Goal: Transaction & Acquisition: Purchase product/service

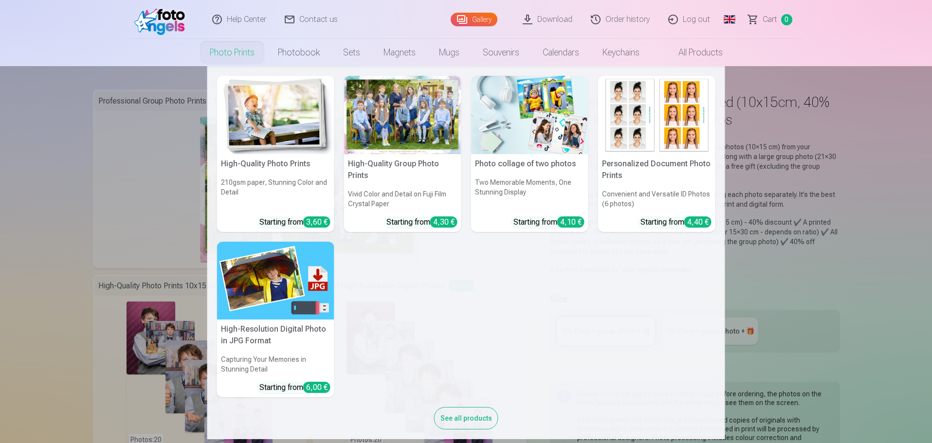
click at [250, 56] on link "Photo prints" at bounding box center [232, 52] width 68 height 27
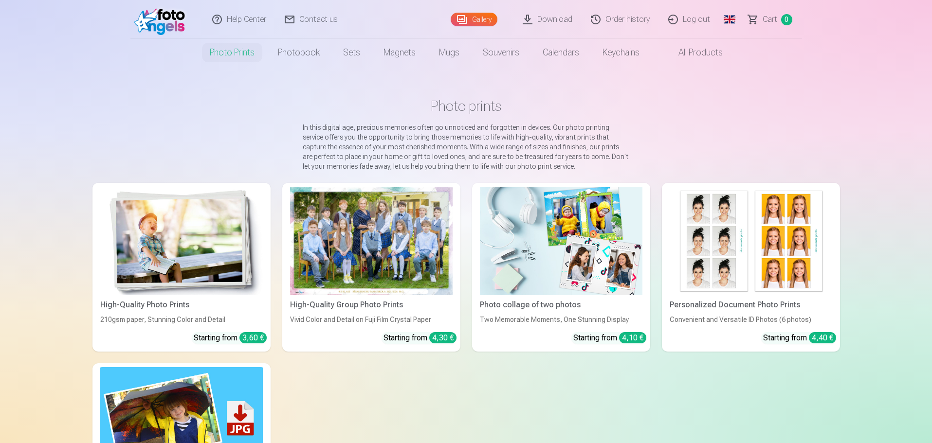
click at [336, 229] on div at bounding box center [371, 241] width 163 height 109
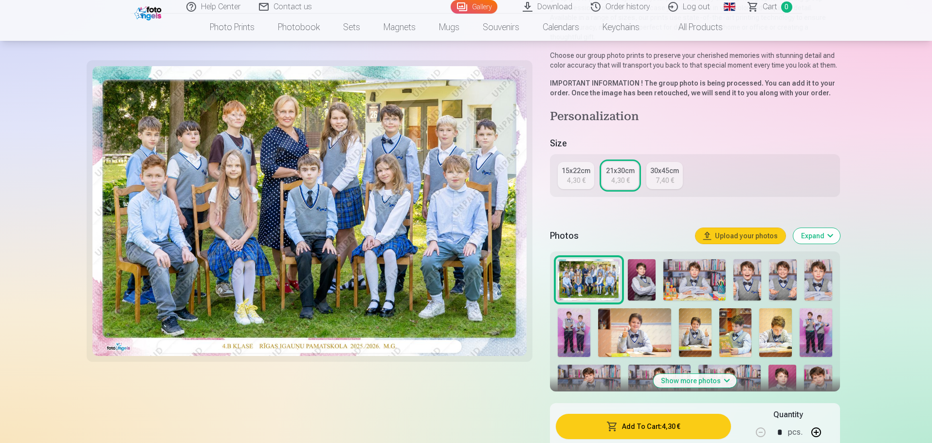
scroll to position [146, 0]
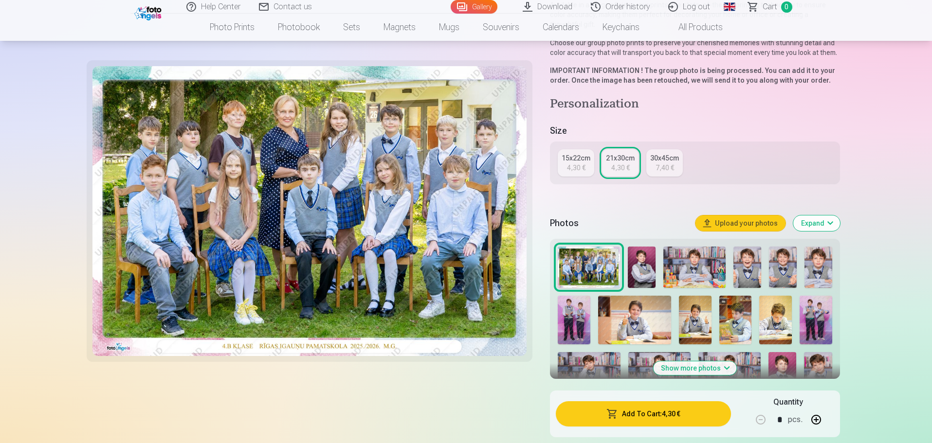
click at [645, 257] on img at bounding box center [642, 267] width 28 height 41
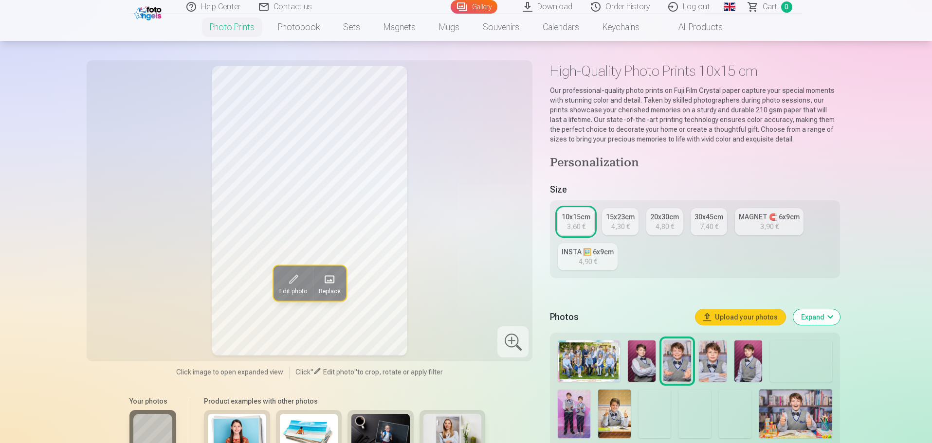
scroll to position [49, 0]
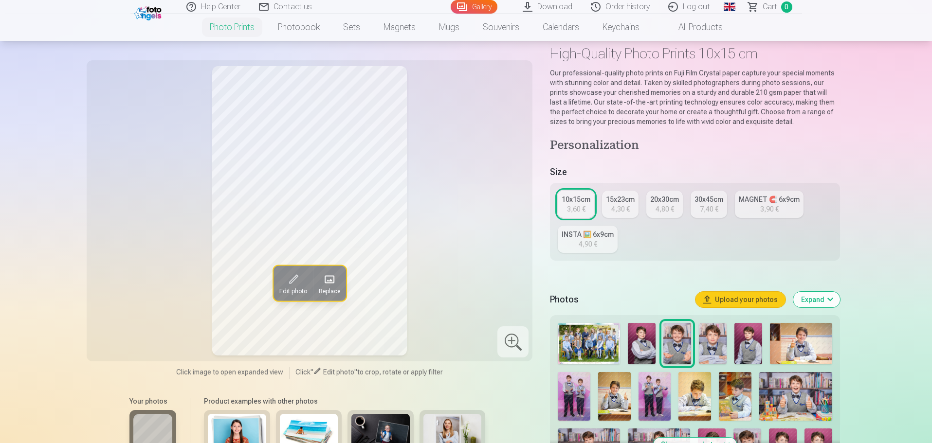
click at [721, 335] on img at bounding box center [713, 343] width 28 height 41
click at [751, 342] on img at bounding box center [749, 343] width 28 height 41
click at [787, 349] on img at bounding box center [801, 343] width 62 height 41
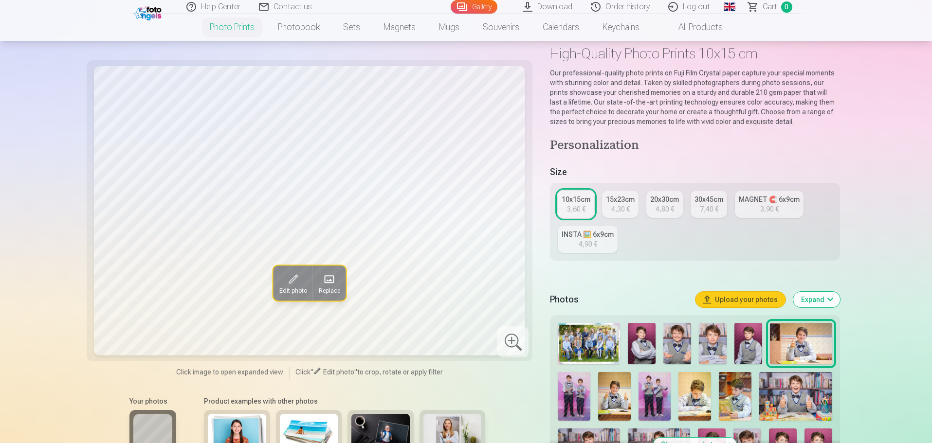
click at [570, 389] on img at bounding box center [574, 396] width 33 height 49
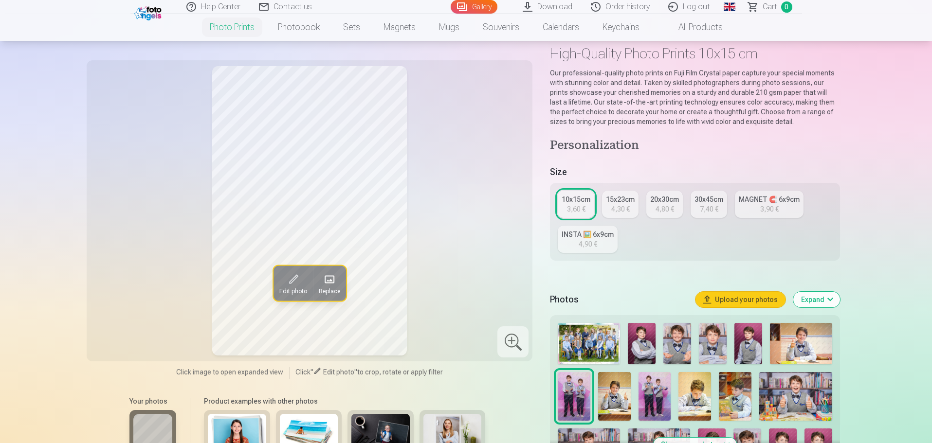
click at [616, 395] on img at bounding box center [614, 396] width 33 height 49
click at [654, 398] on img at bounding box center [655, 396] width 33 height 49
click at [707, 398] on img at bounding box center [695, 396] width 33 height 49
click at [730, 398] on img at bounding box center [735, 396] width 33 height 49
click at [814, 402] on img at bounding box center [795, 396] width 73 height 49
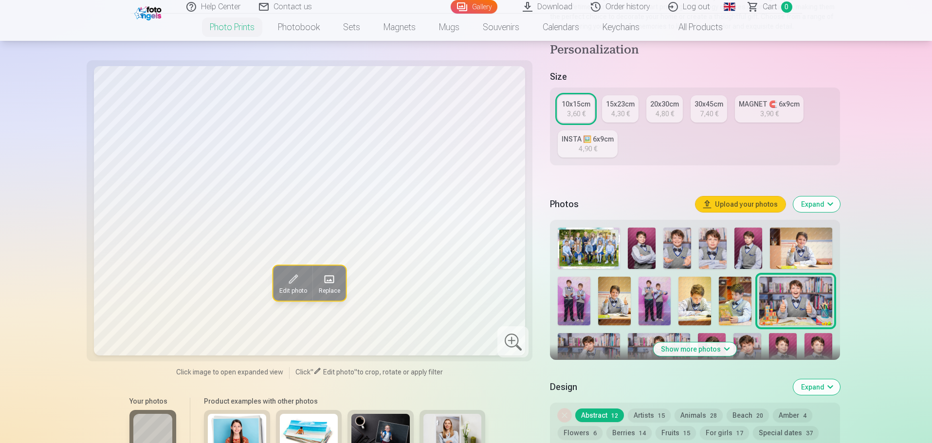
scroll to position [146, 0]
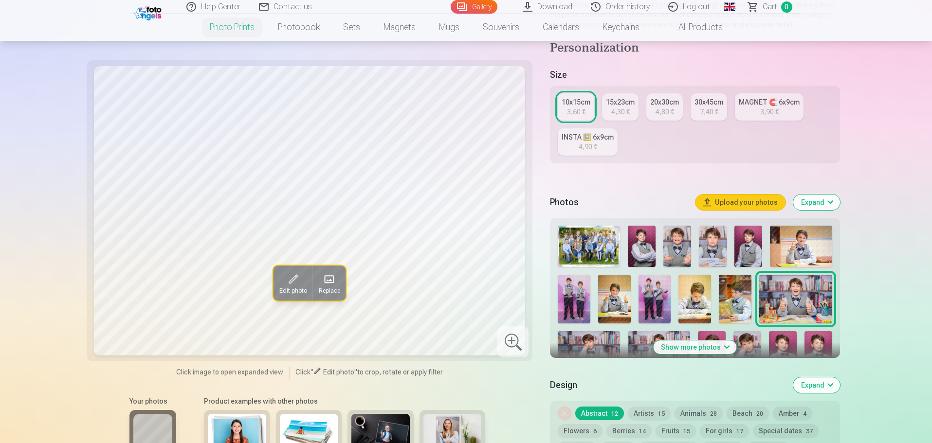
click at [602, 336] on img at bounding box center [589, 352] width 62 height 41
click at [649, 332] on img at bounding box center [659, 352] width 62 height 41
click at [719, 335] on img at bounding box center [712, 352] width 28 height 41
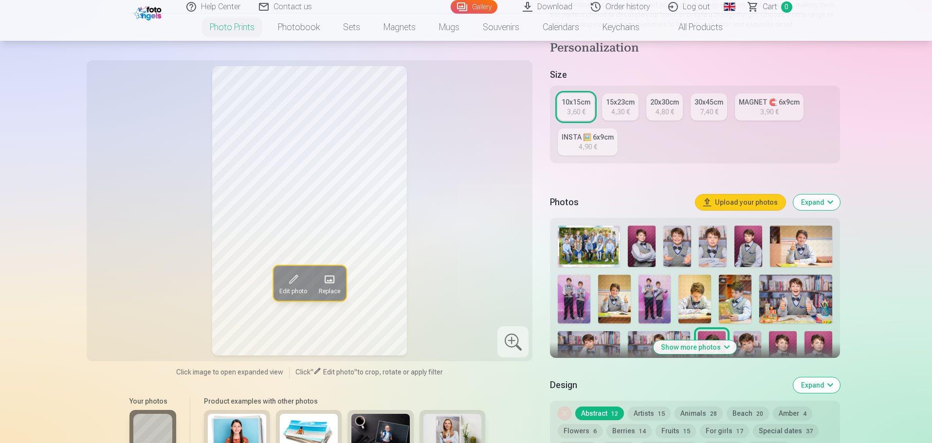
click at [745, 335] on img at bounding box center [748, 352] width 28 height 41
click at [781, 340] on img at bounding box center [783, 352] width 28 height 41
click at [817, 344] on img at bounding box center [819, 352] width 28 height 41
click at [720, 322] on img at bounding box center [735, 299] width 33 height 49
click at [713, 345] on button "Show more photos" at bounding box center [694, 348] width 83 height 14
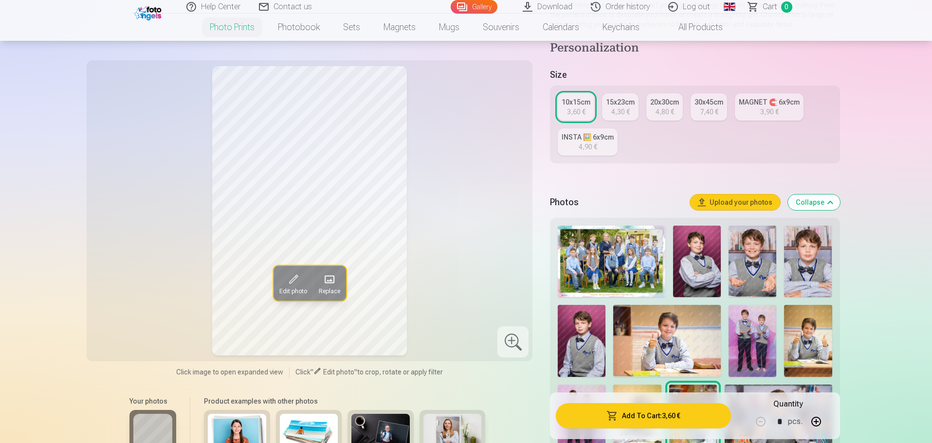
click at [601, 238] on img at bounding box center [612, 262] width 108 height 72
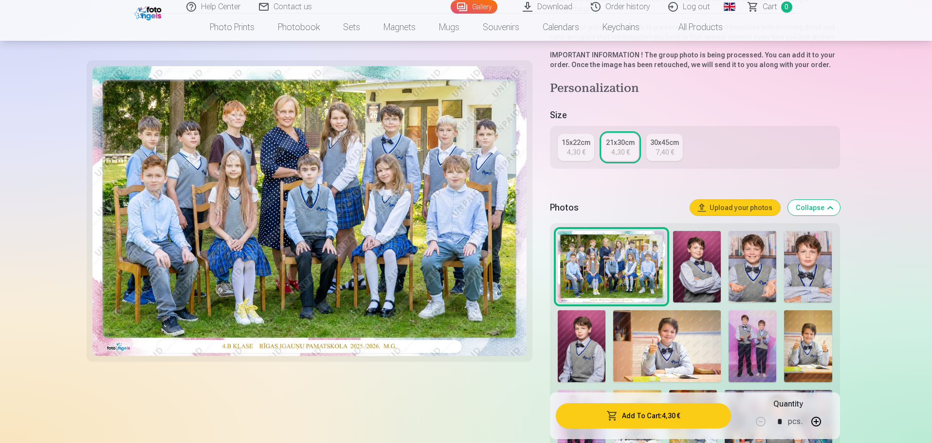
scroll to position [195, 0]
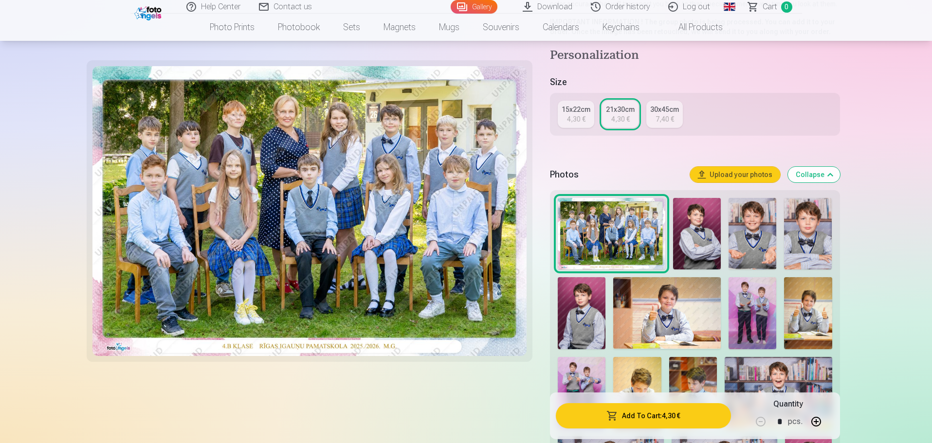
click at [693, 209] on img at bounding box center [697, 234] width 48 height 72
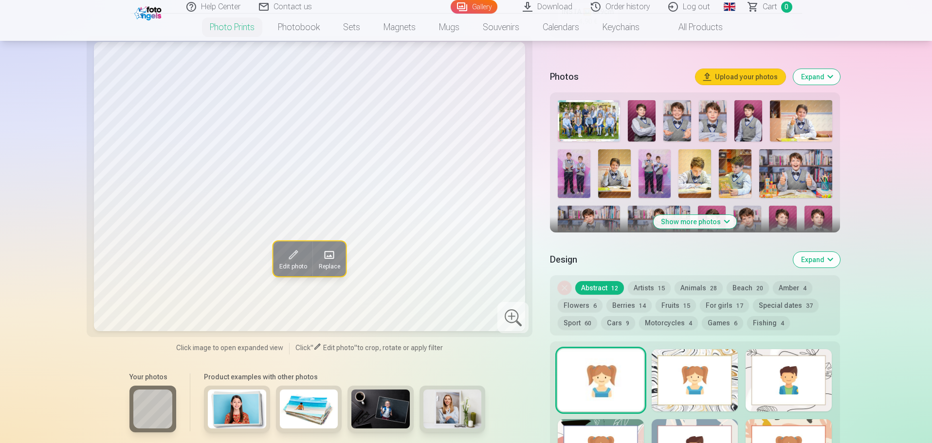
scroll to position [292, 0]
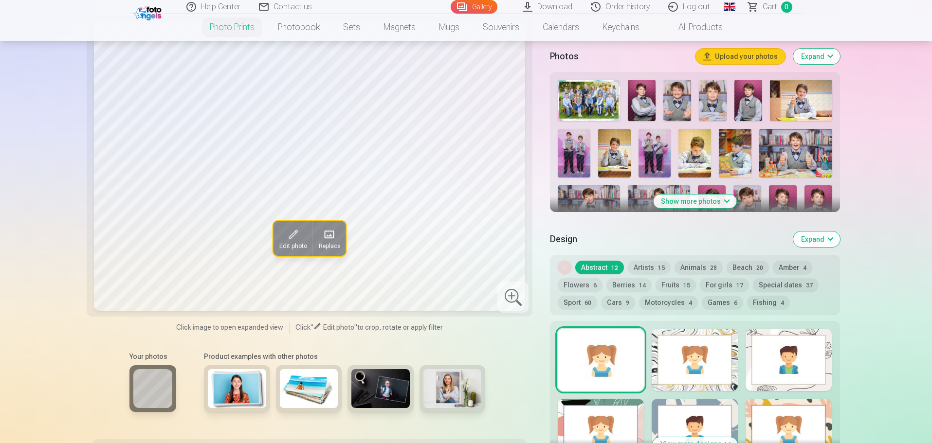
click at [571, 106] on img at bounding box center [589, 100] width 62 height 41
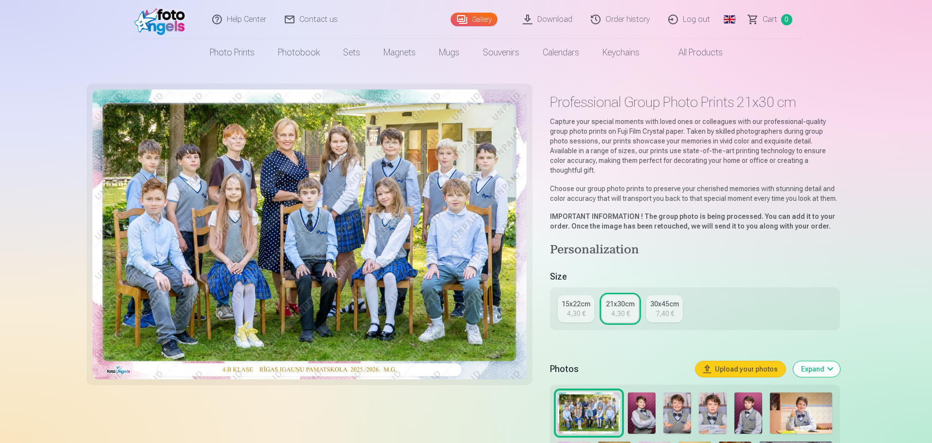
click at [785, 396] on img at bounding box center [801, 413] width 62 height 41
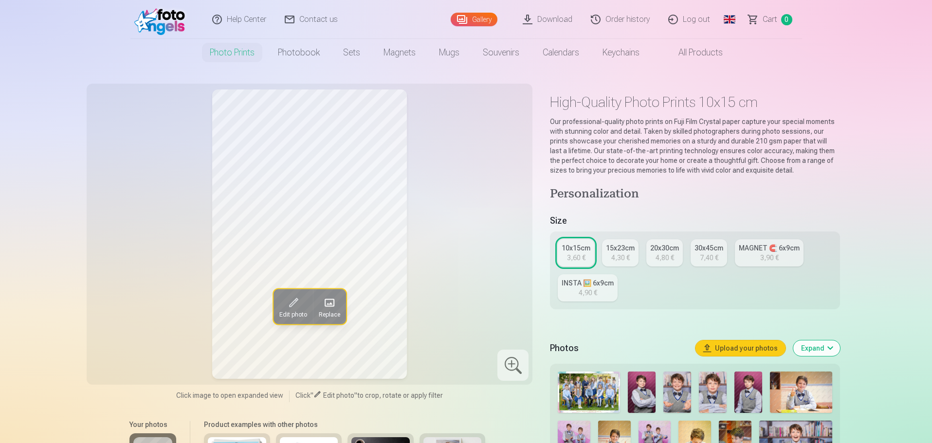
click at [792, 390] on img at bounding box center [801, 392] width 62 height 41
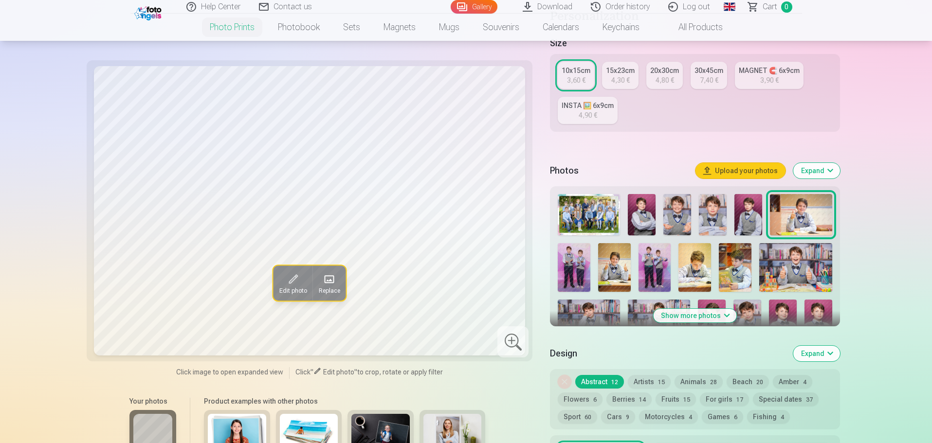
scroll to position [195, 0]
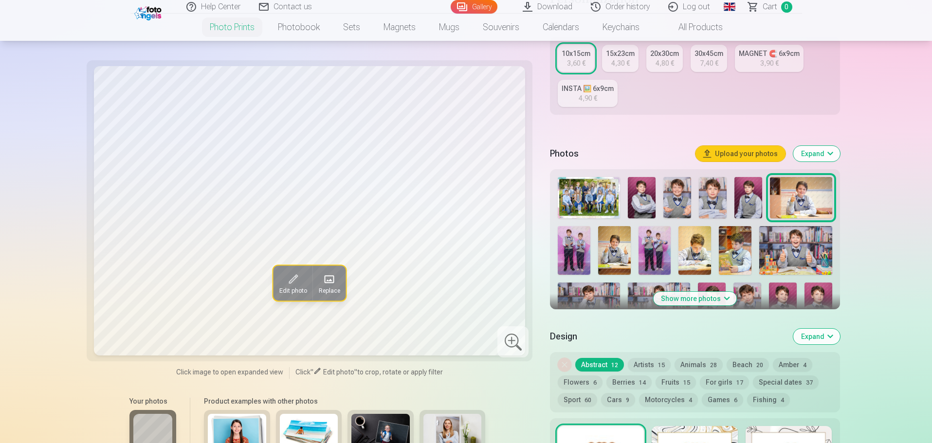
click at [570, 245] on img at bounding box center [574, 250] width 33 height 49
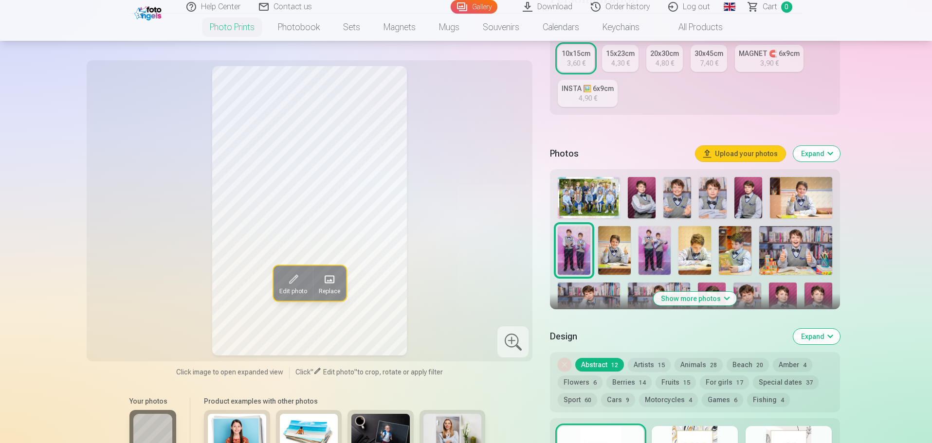
click at [596, 255] on div at bounding box center [695, 274] width 282 height 202
click at [609, 251] on img at bounding box center [614, 250] width 33 height 49
click at [640, 246] on img at bounding box center [655, 250] width 33 height 49
click at [676, 242] on div at bounding box center [695, 274] width 282 height 202
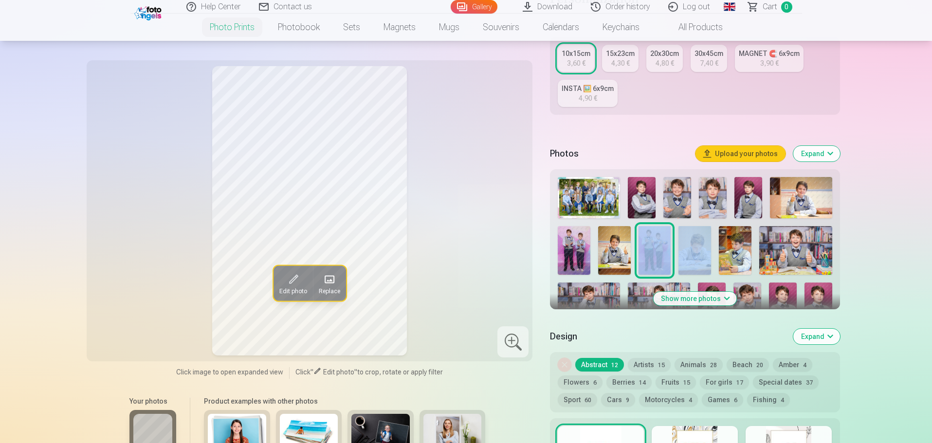
click at [673, 249] on div at bounding box center [695, 274] width 282 height 202
click at [705, 248] on img at bounding box center [695, 250] width 33 height 49
click at [716, 249] on div at bounding box center [695, 274] width 282 height 202
click at [746, 251] on img at bounding box center [735, 250] width 33 height 49
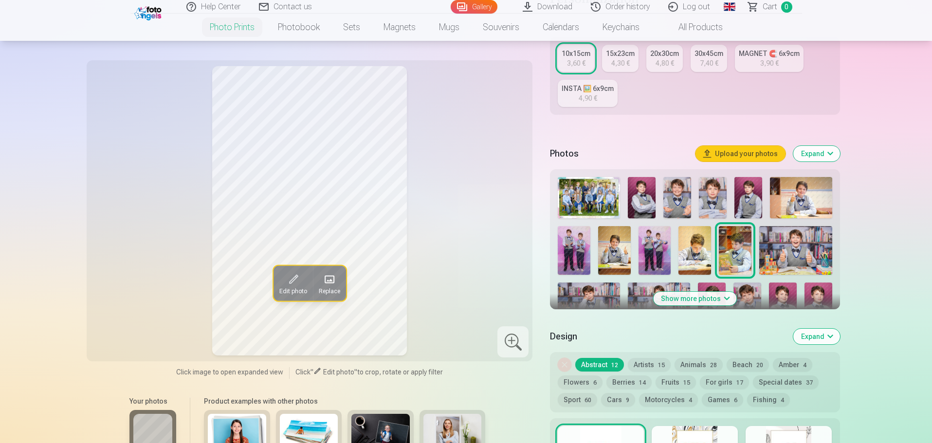
click at [766, 249] on img at bounding box center [795, 250] width 73 height 49
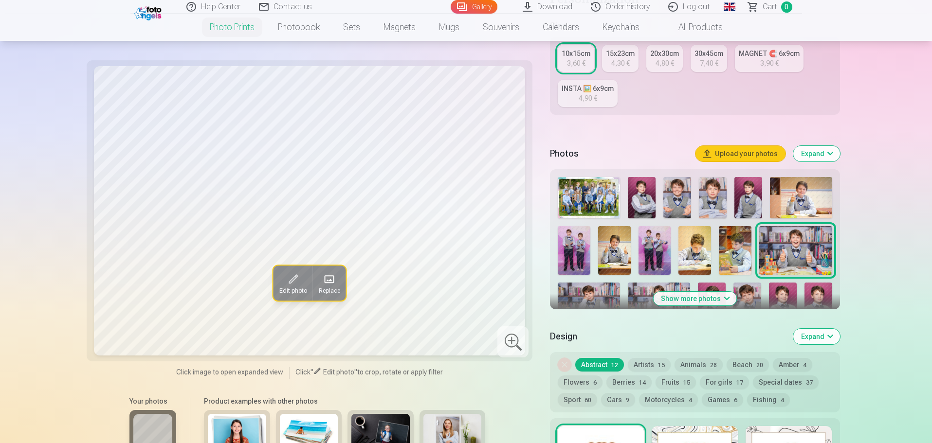
click at [707, 264] on img at bounding box center [695, 250] width 33 height 49
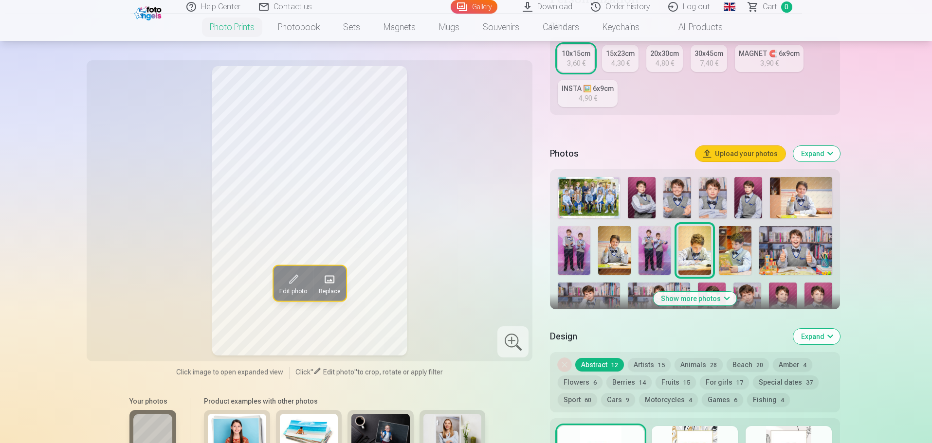
click at [728, 258] on img at bounding box center [735, 250] width 33 height 49
click at [804, 237] on img at bounding box center [795, 250] width 73 height 49
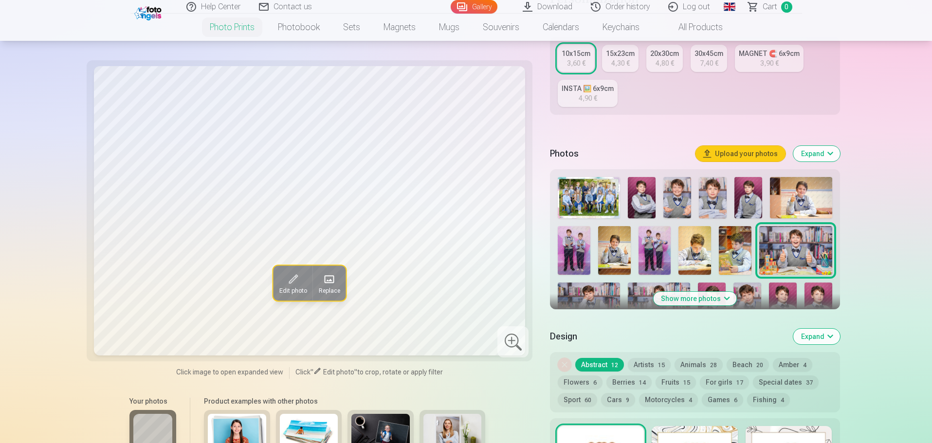
click at [594, 292] on img at bounding box center [589, 303] width 62 height 41
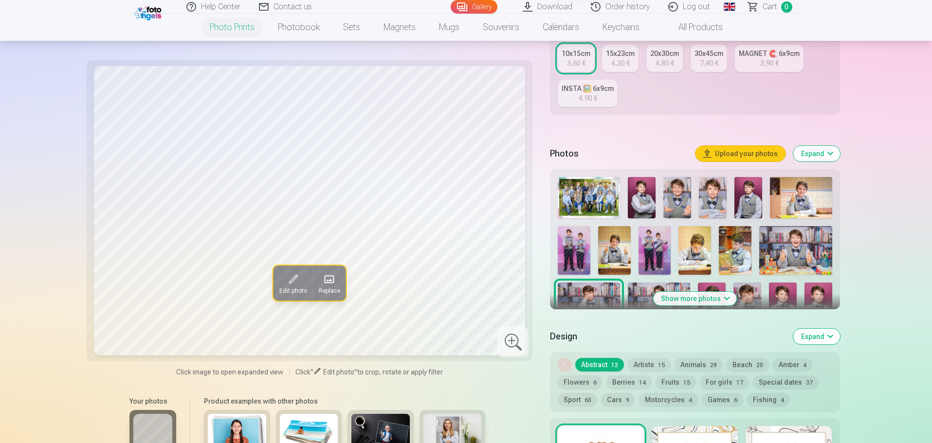
click at [707, 298] on button "Show more photos" at bounding box center [694, 299] width 83 height 14
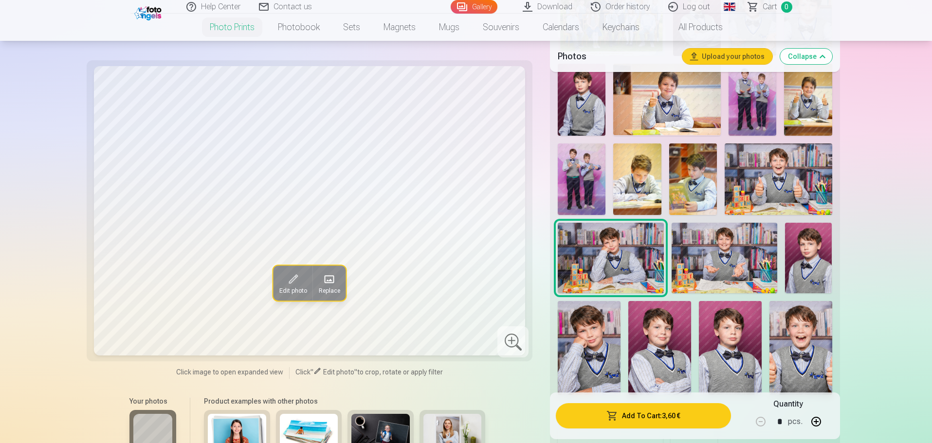
scroll to position [389, 0]
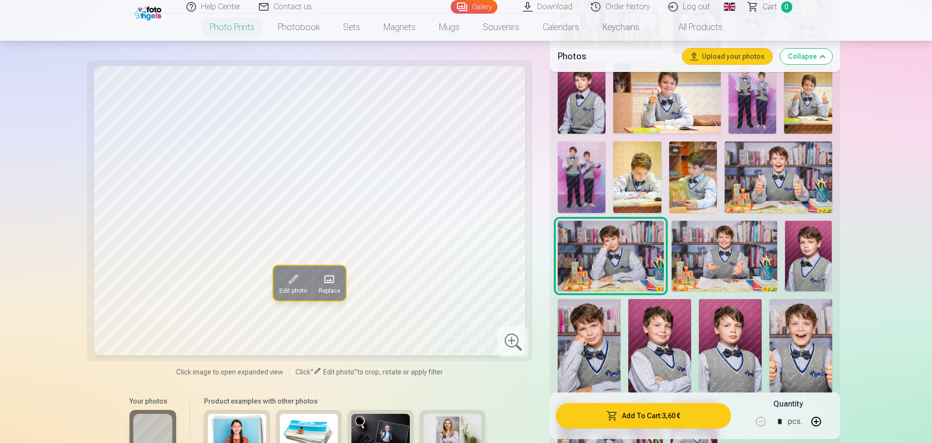
click at [700, 278] on img at bounding box center [725, 256] width 106 height 71
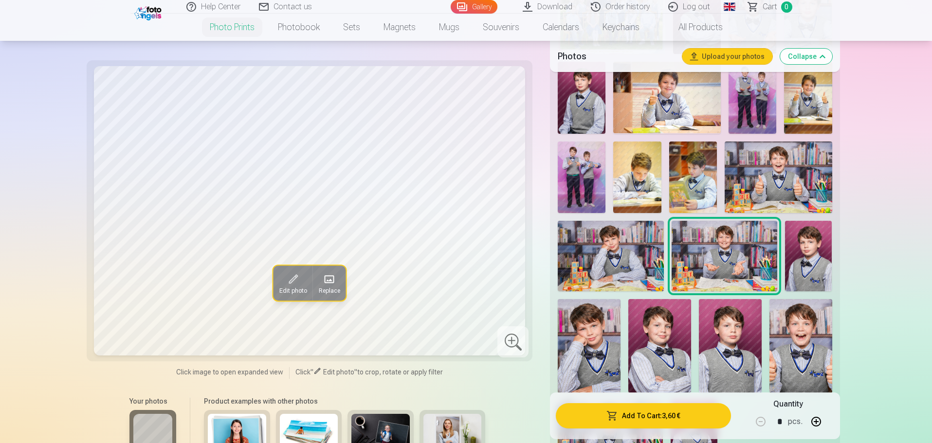
click at [804, 257] on img at bounding box center [808, 256] width 47 height 71
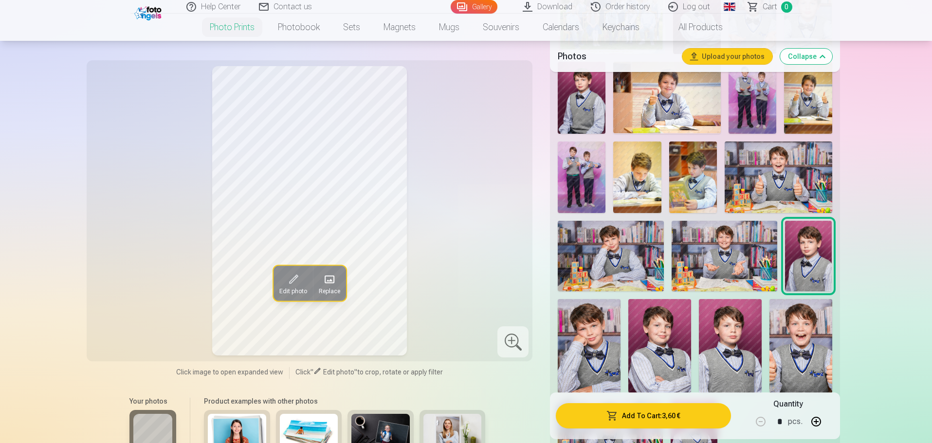
click at [575, 360] on img at bounding box center [589, 346] width 63 height 94
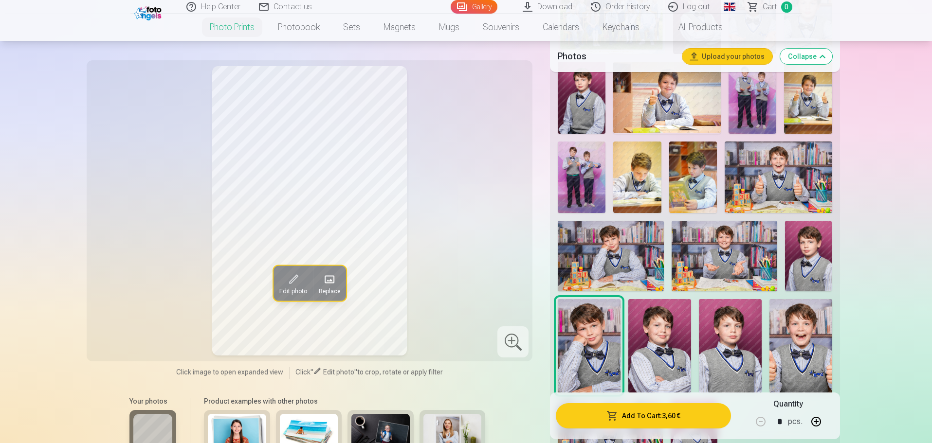
click at [735, 373] on img at bounding box center [730, 346] width 63 height 94
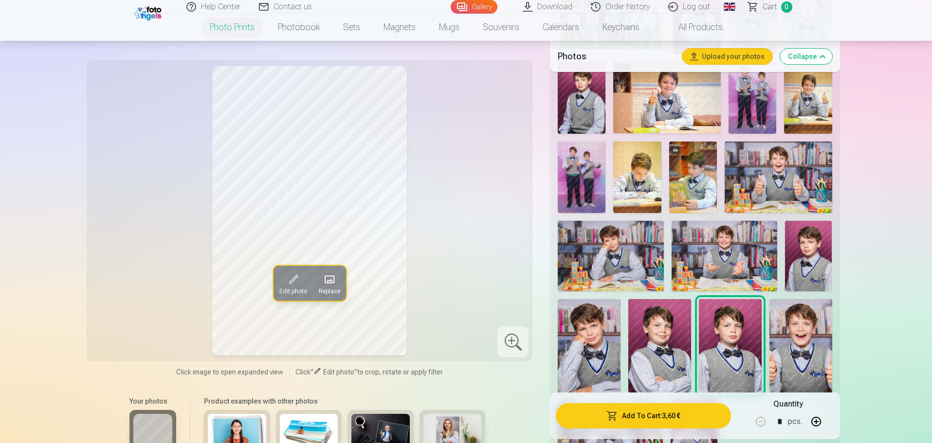
click at [783, 352] on img at bounding box center [801, 346] width 63 height 94
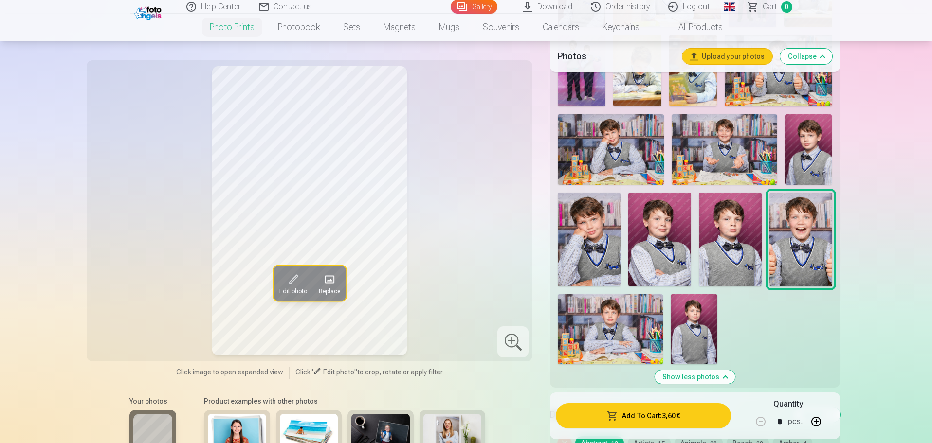
scroll to position [584, 0]
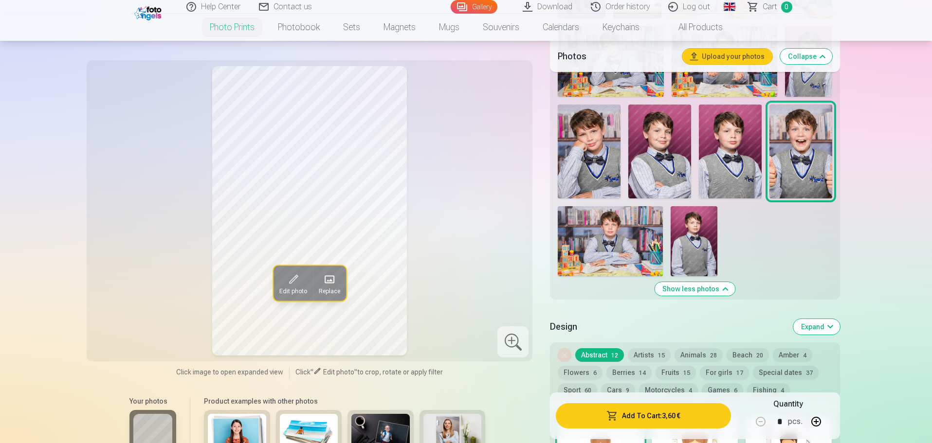
click at [601, 247] on img at bounding box center [610, 241] width 105 height 70
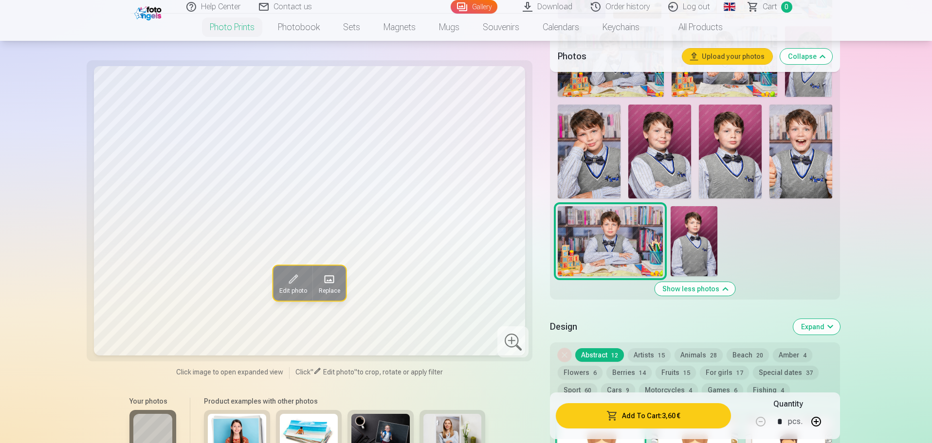
click at [684, 237] on img at bounding box center [694, 241] width 47 height 70
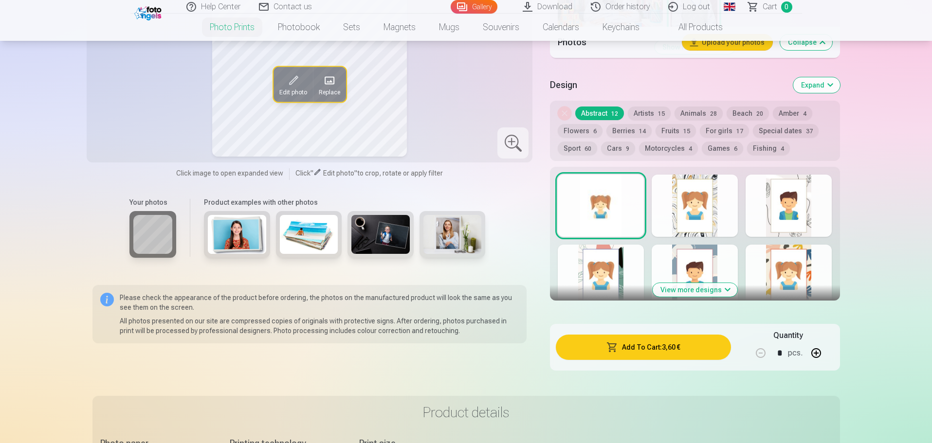
scroll to position [828, 0]
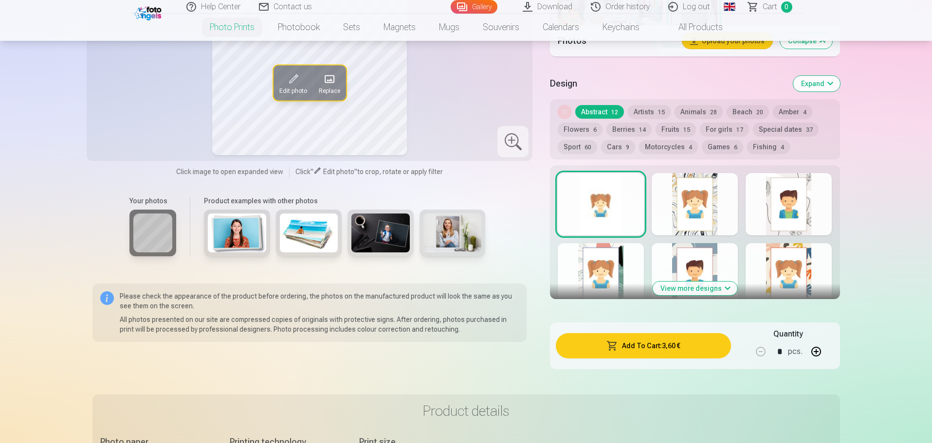
click at [680, 211] on div at bounding box center [695, 204] width 86 height 62
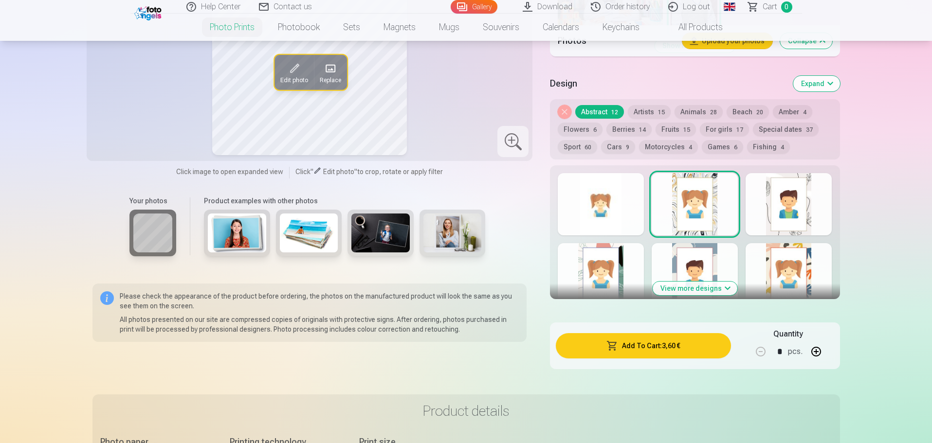
click at [773, 231] on div at bounding box center [789, 204] width 86 height 62
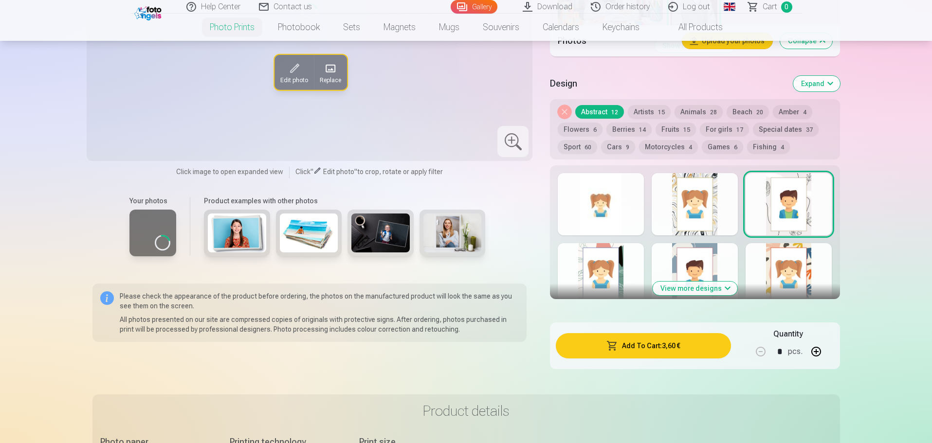
click at [781, 260] on div at bounding box center [789, 274] width 86 height 62
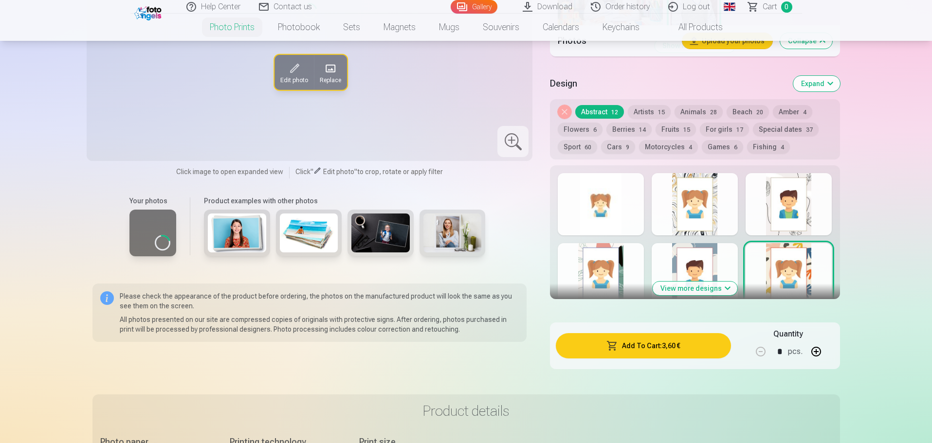
click at [677, 270] on div at bounding box center [695, 274] width 86 height 62
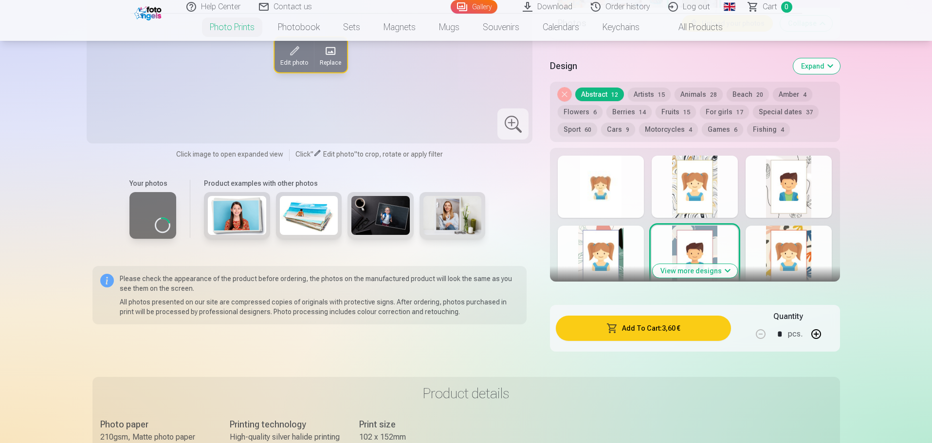
scroll to position [876, 0]
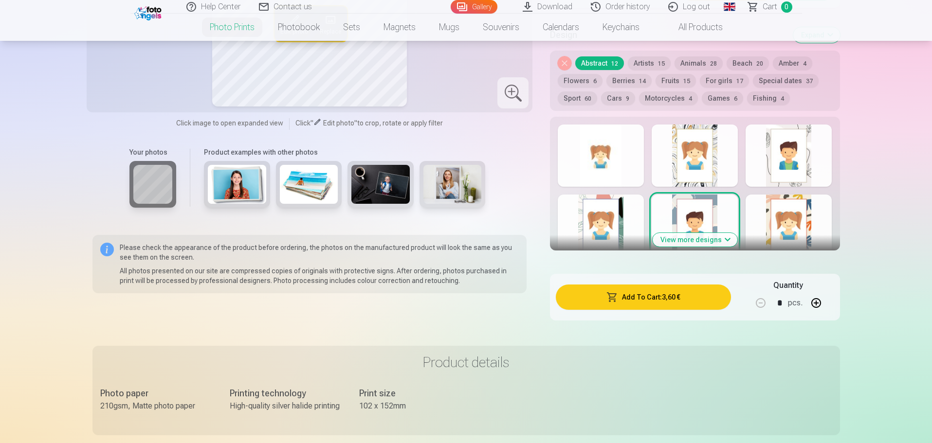
click at [695, 241] on button "View more designs" at bounding box center [695, 240] width 85 height 14
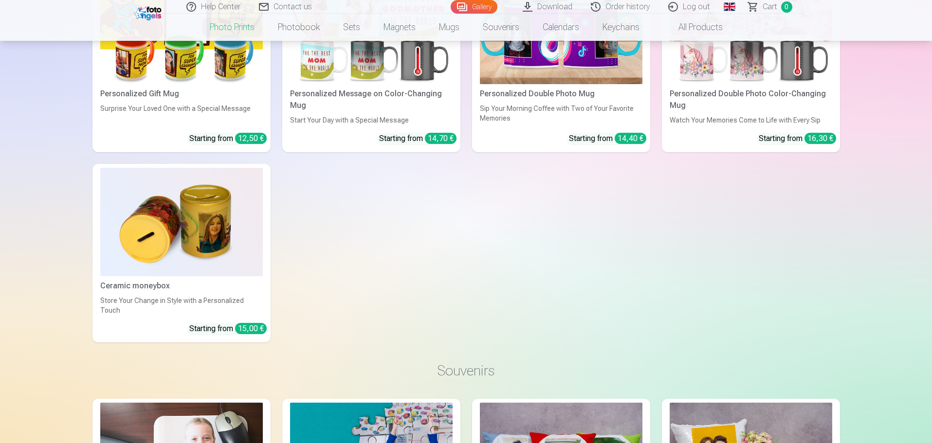
scroll to position [2824, 0]
